Goal: Navigation & Orientation: Find specific page/section

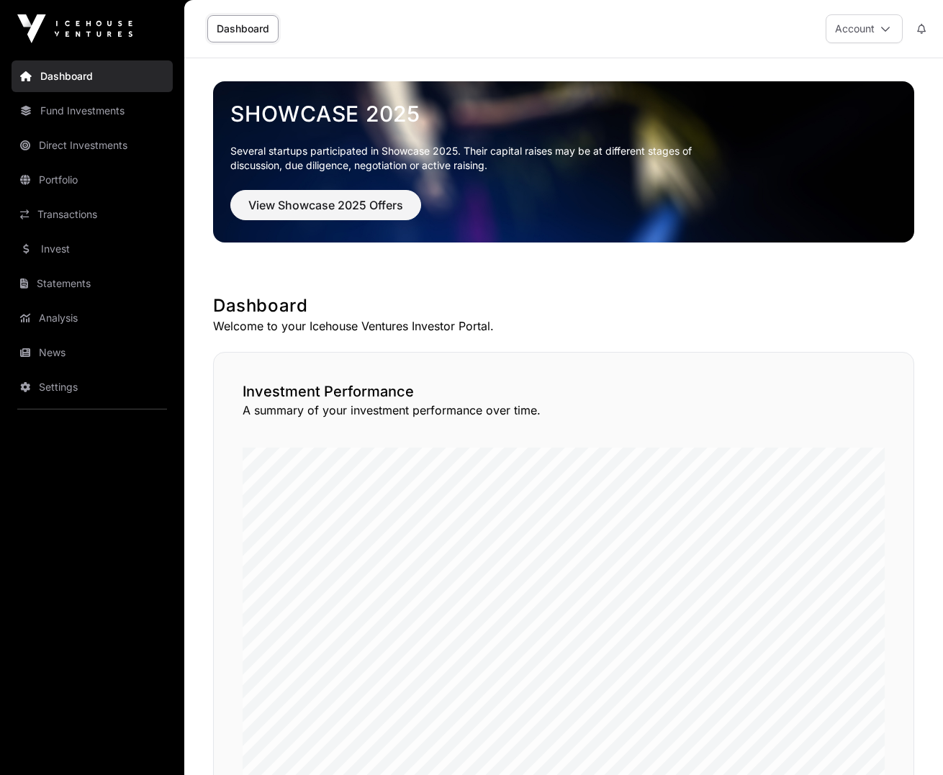
click at [100, 111] on link "Fund Investments" at bounding box center [92, 111] width 161 height 32
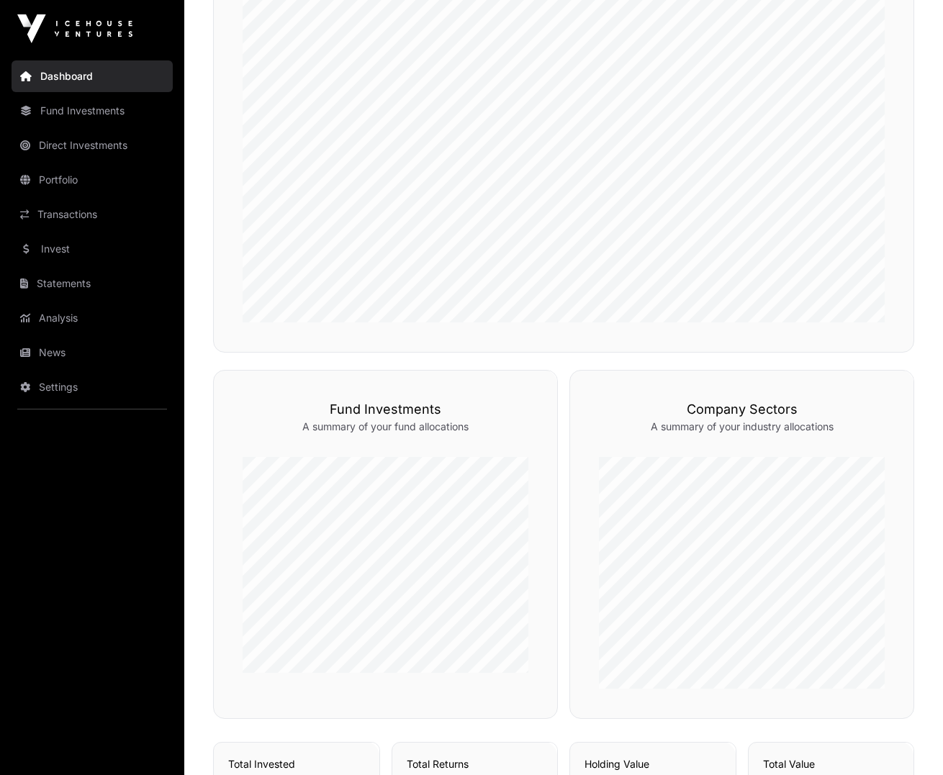
scroll to position [514, 0]
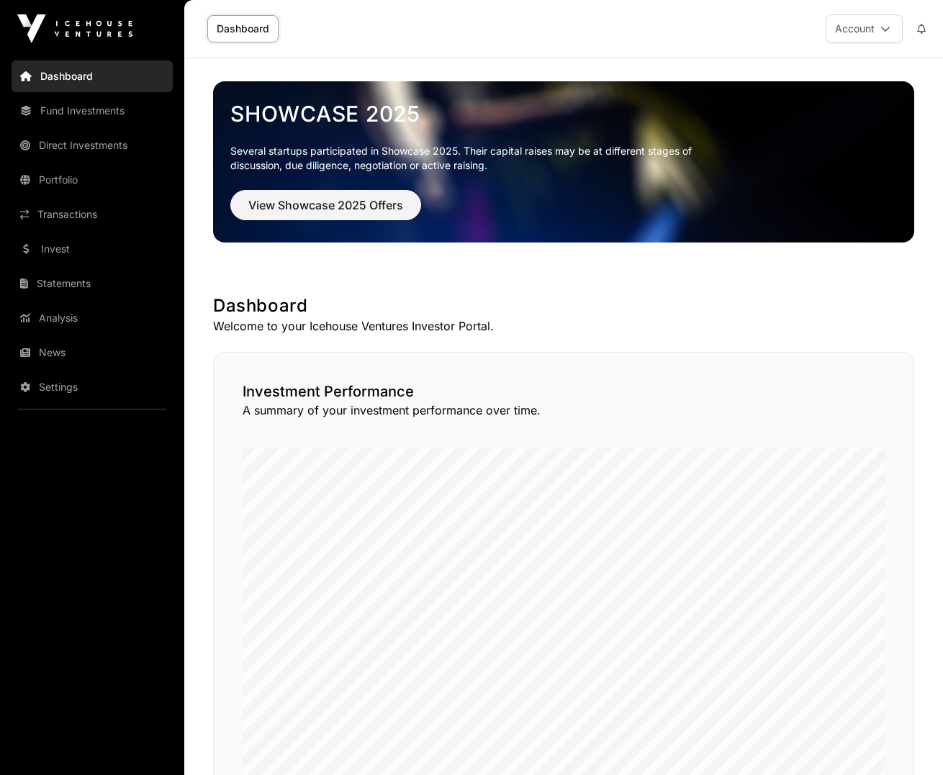
click at [94, 248] on link "Invest" at bounding box center [92, 249] width 161 height 32
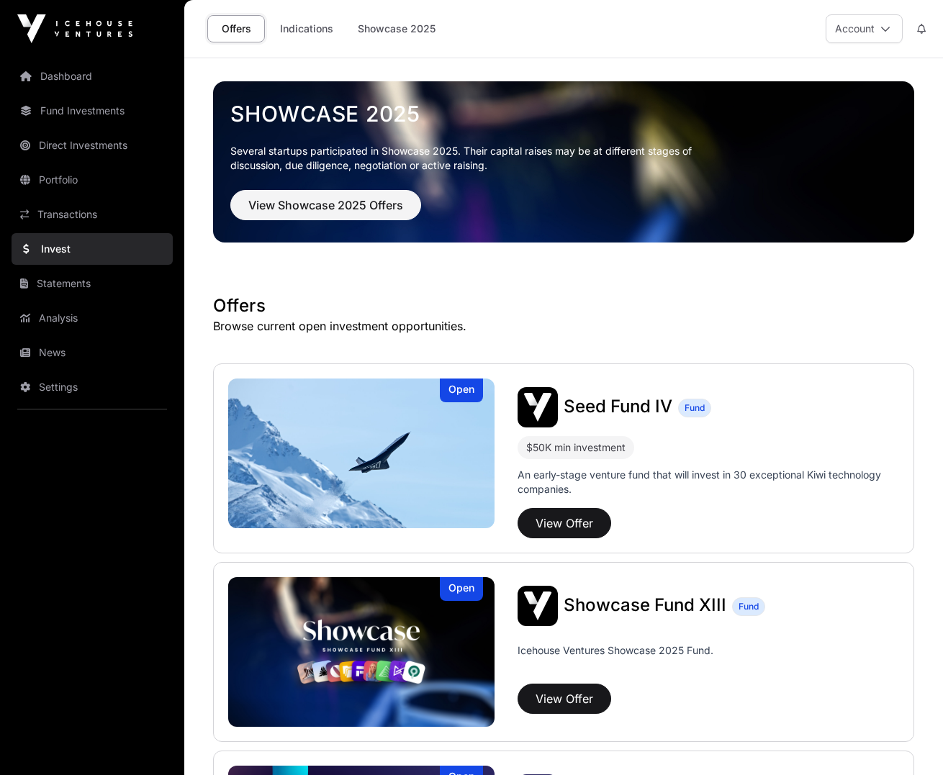
click at [306, 30] on link "Indications" at bounding box center [307, 28] width 72 height 27
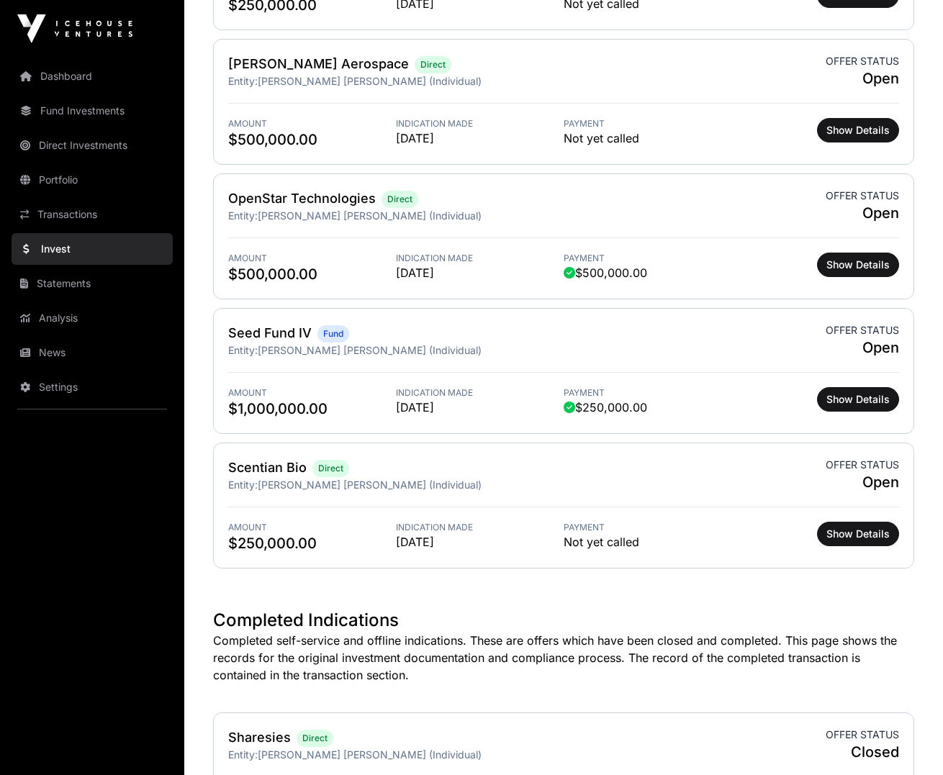
scroll to position [631, 0]
